Goal: Book appointment/travel/reservation

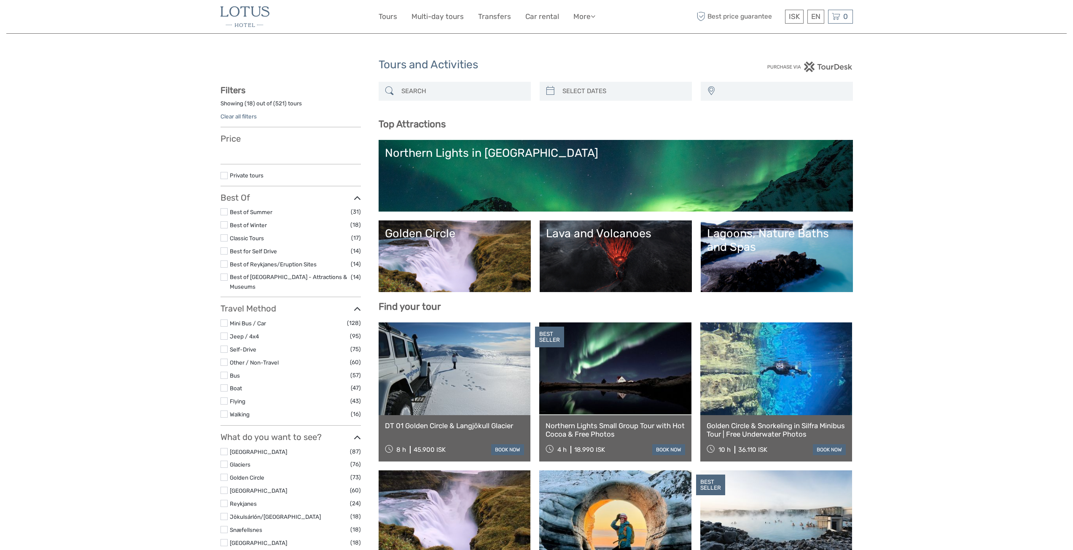
select select
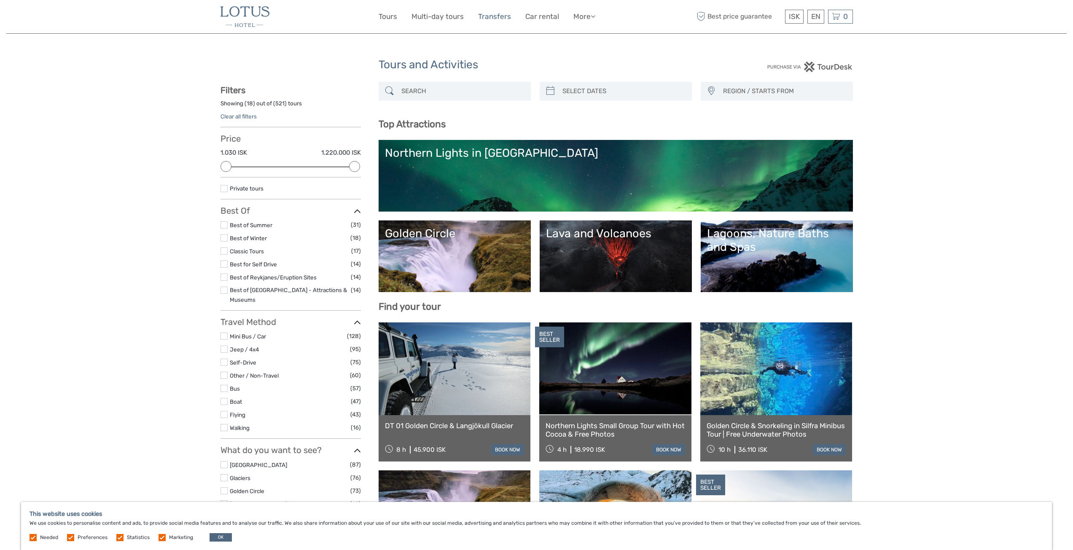
click at [485, 19] on link "Transfers" at bounding box center [494, 17] width 33 height 12
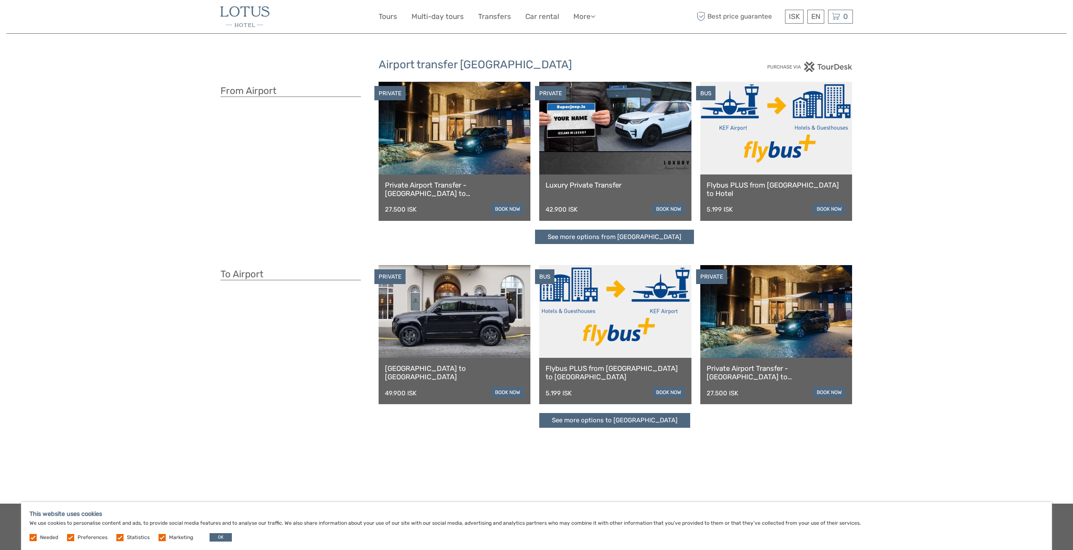
click at [788, 149] on link at bounding box center [776, 128] width 152 height 93
